Goal: Transaction & Acquisition: Purchase product/service

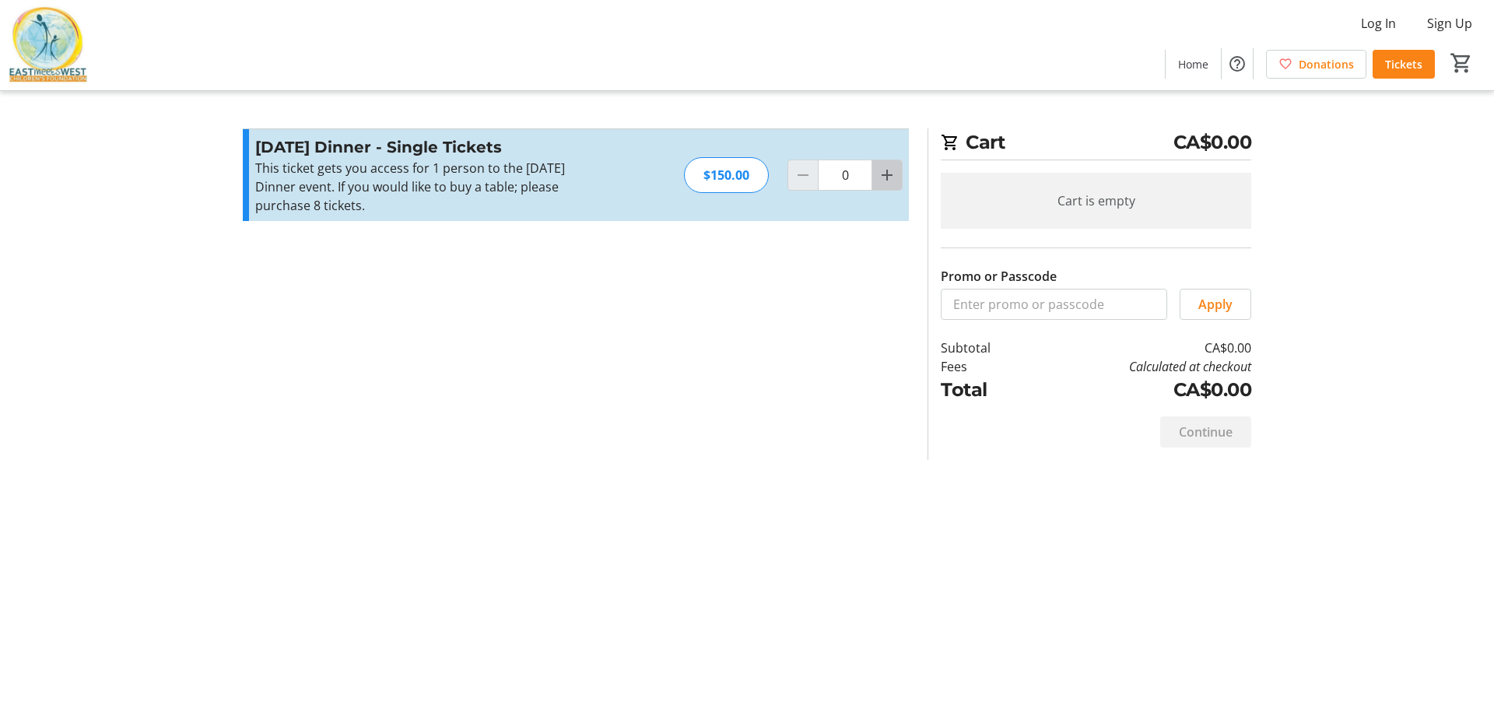
click at [882, 178] on mat-icon "Increment by one" at bounding box center [887, 175] width 19 height 19
click at [879, 177] on mat-icon "Increment by one" at bounding box center [887, 175] width 19 height 19
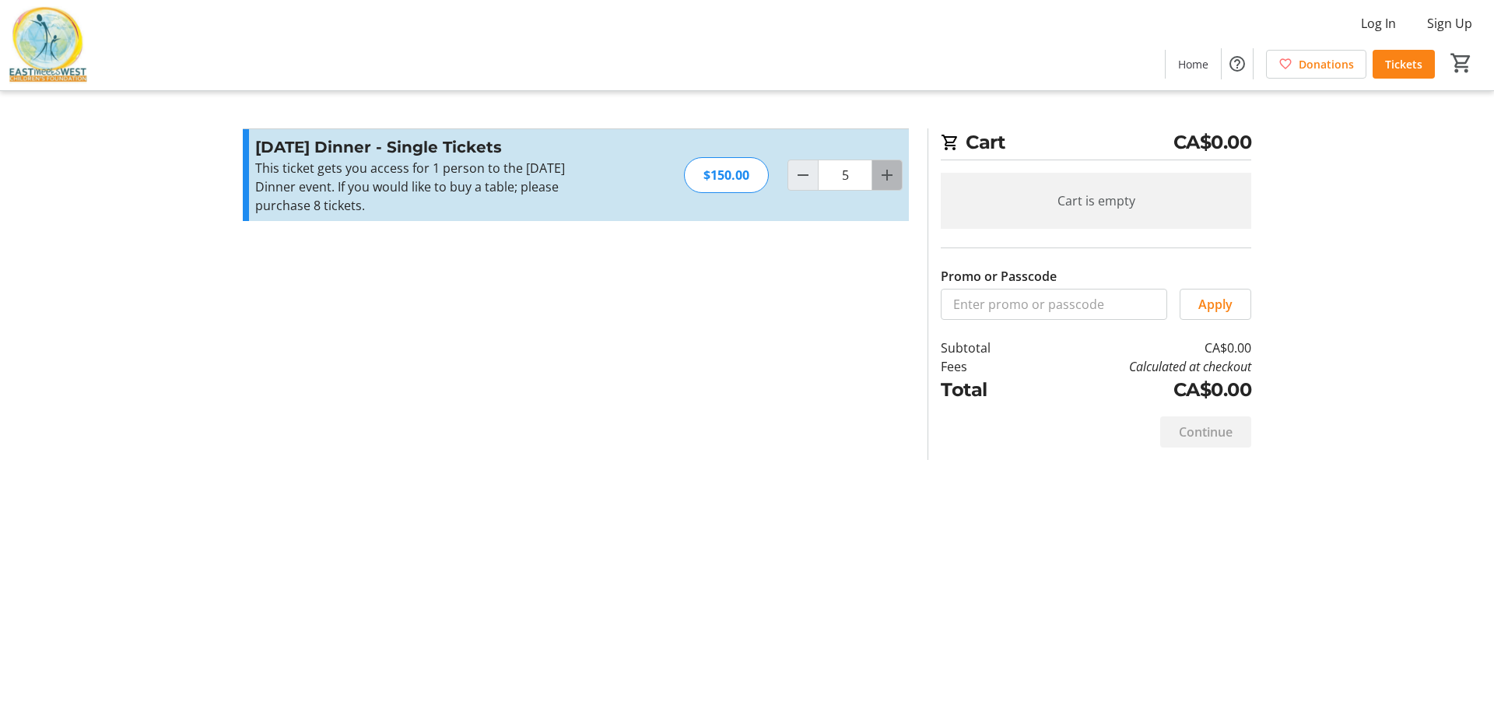
click at [879, 177] on mat-icon "Increment by one" at bounding box center [887, 175] width 19 height 19
type input "8"
